Goal: Information Seeking & Learning: Learn about a topic

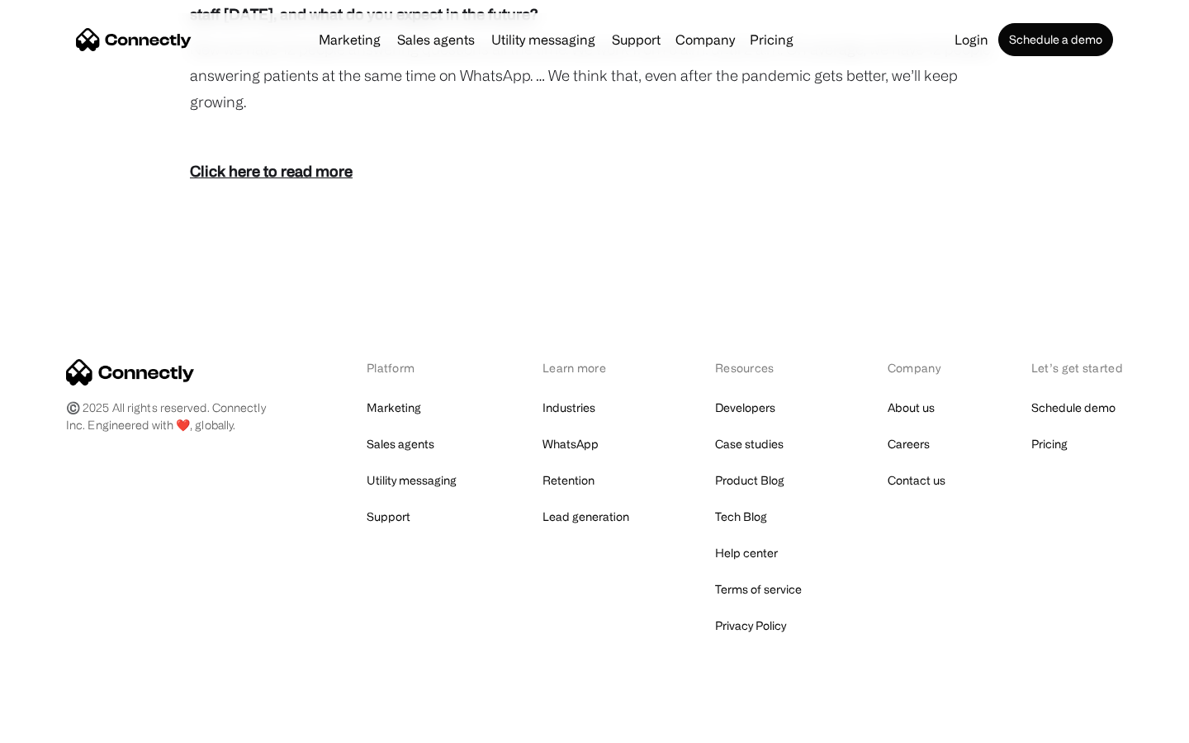
scroll to position [2986, 0]
